Goal: Navigation & Orientation: Find specific page/section

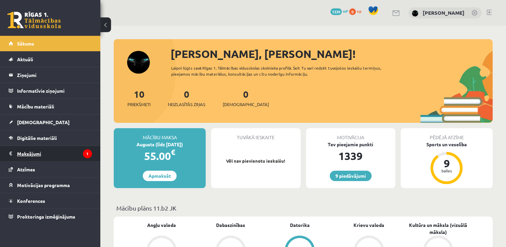
click at [29, 152] on legend "Maksājumi 1" at bounding box center [54, 153] width 75 height 15
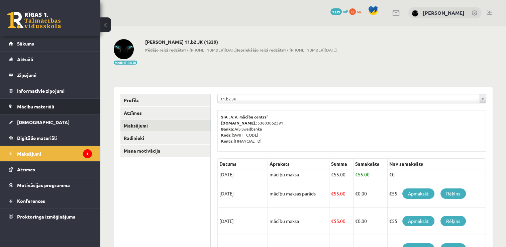
click at [33, 103] on link "Mācību materiāli" at bounding box center [50, 106] width 83 height 15
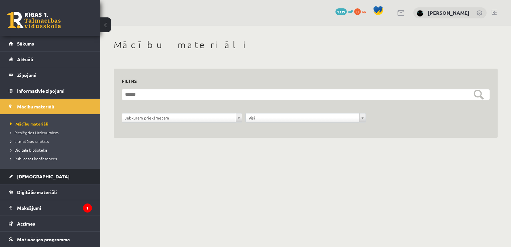
click at [26, 175] on span "[DEMOGRAPHIC_DATA]" at bounding box center [43, 176] width 52 height 6
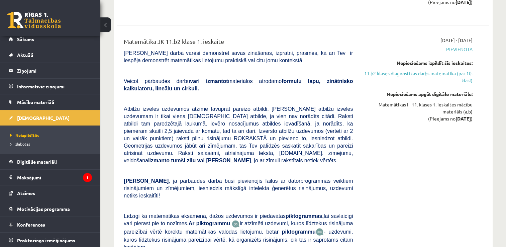
scroll to position [1417, 0]
